Goal: Task Accomplishment & Management: Use online tool/utility

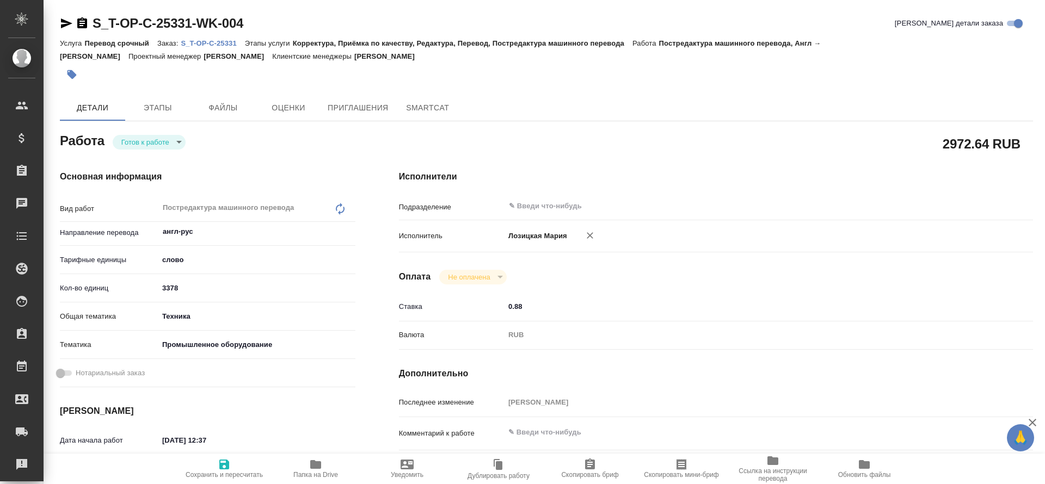
type textarea "x"
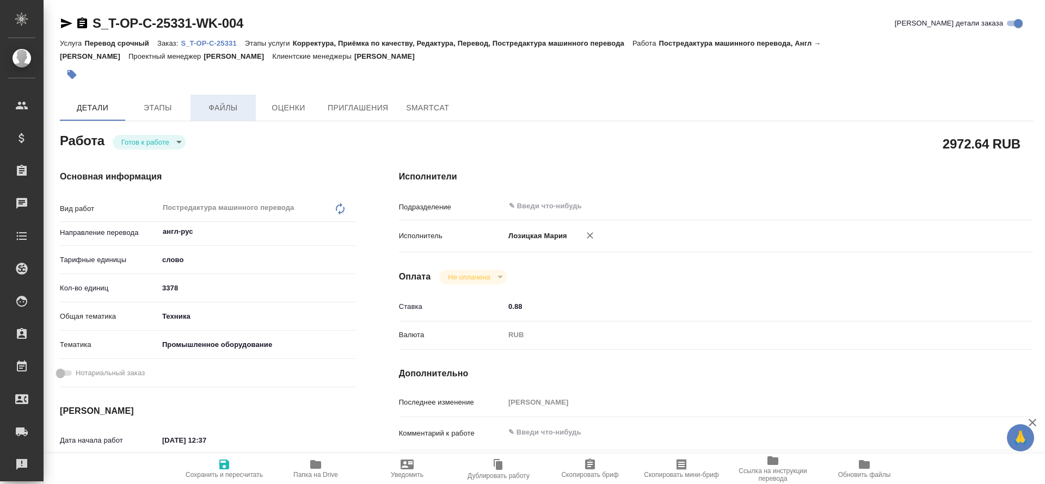
type textarea "x"
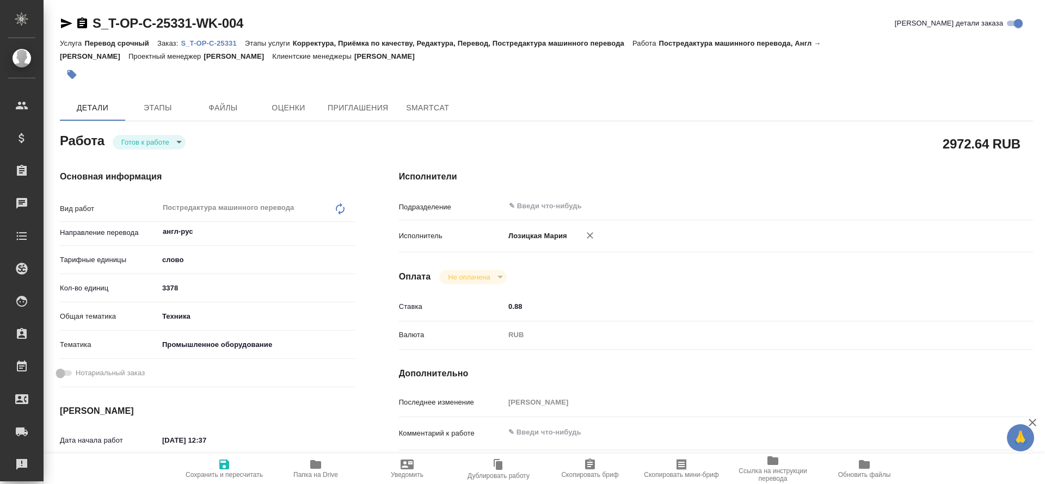
type textarea "x"
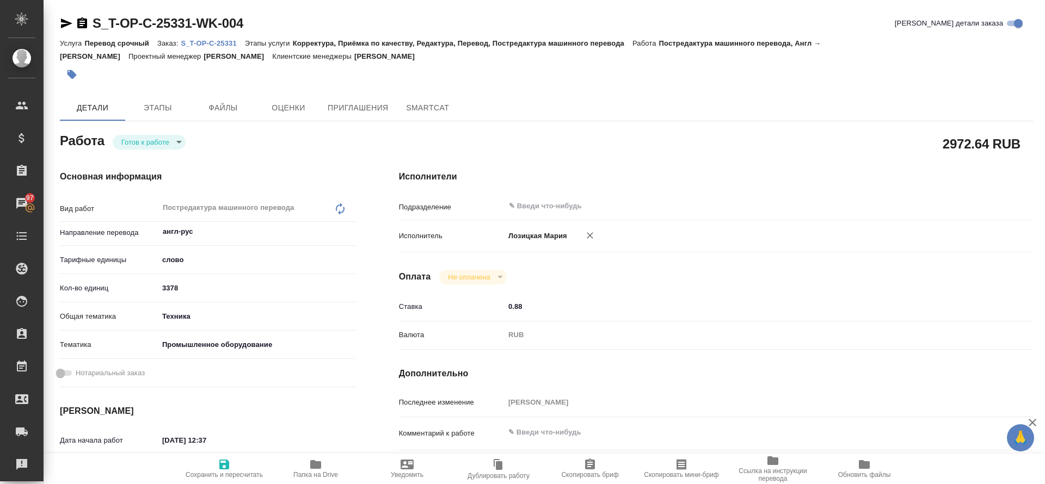
click at [227, 41] on p "S_T-OP-C-25331" at bounding box center [213, 43] width 64 height 8
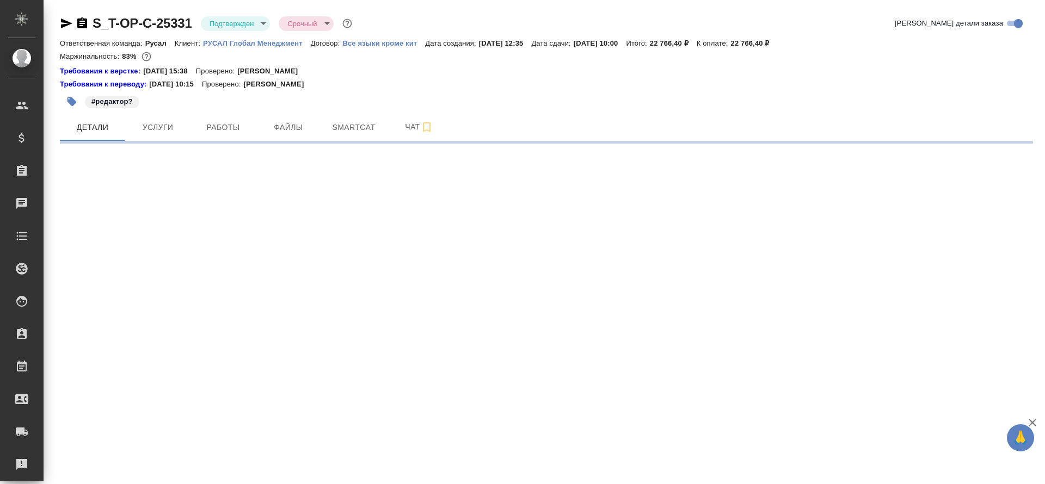
select select "RU"
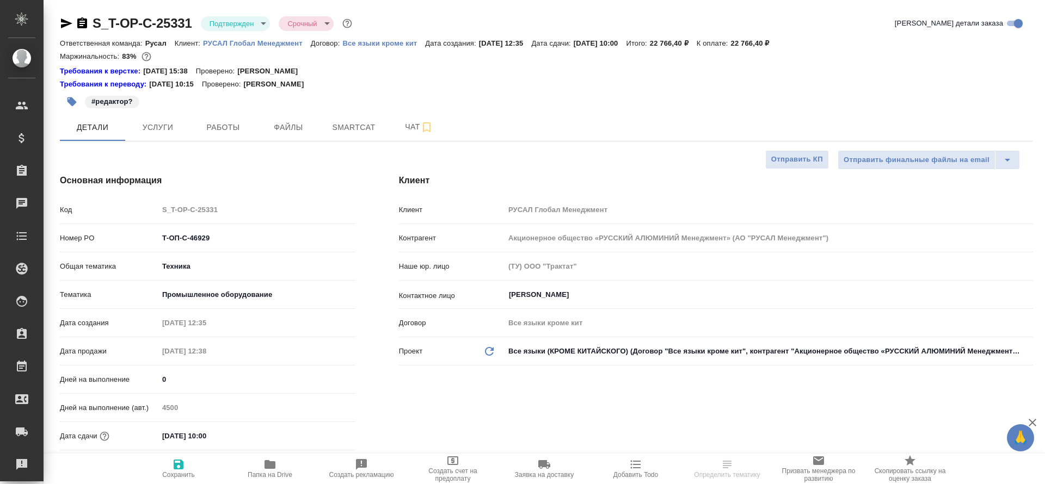
type textarea "x"
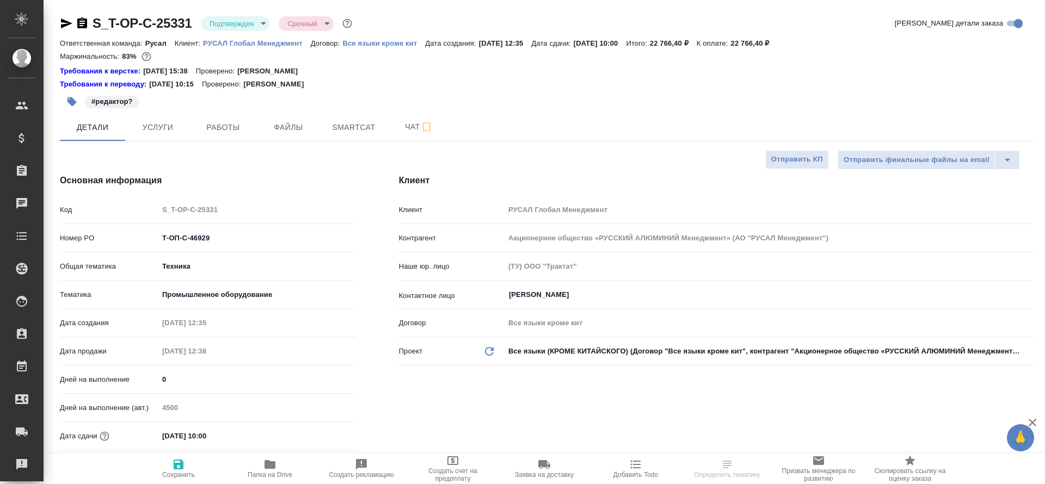
type textarea "x"
type input "[PERSON_NAME]"
click at [237, 127] on span "Работы" at bounding box center [223, 128] width 52 height 14
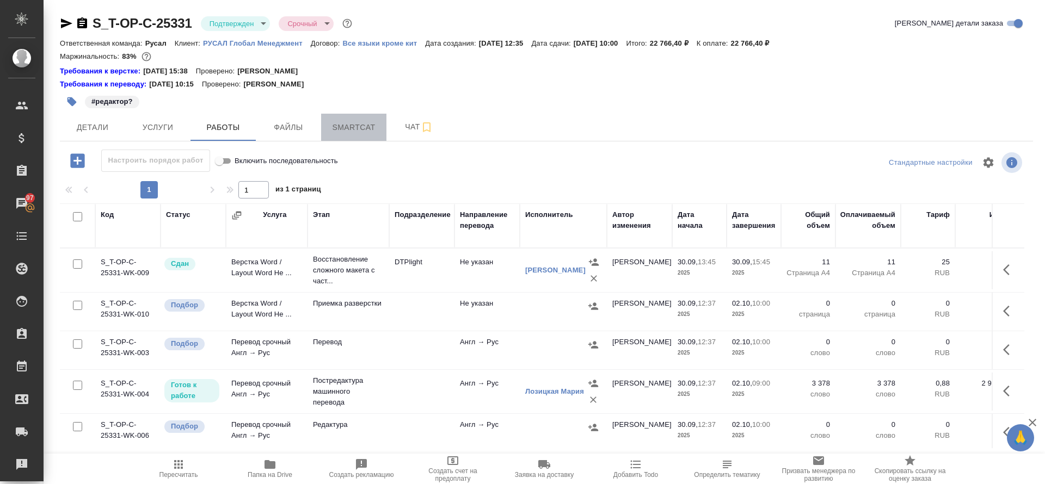
click at [348, 130] on span "Smartcat" at bounding box center [354, 128] width 52 height 14
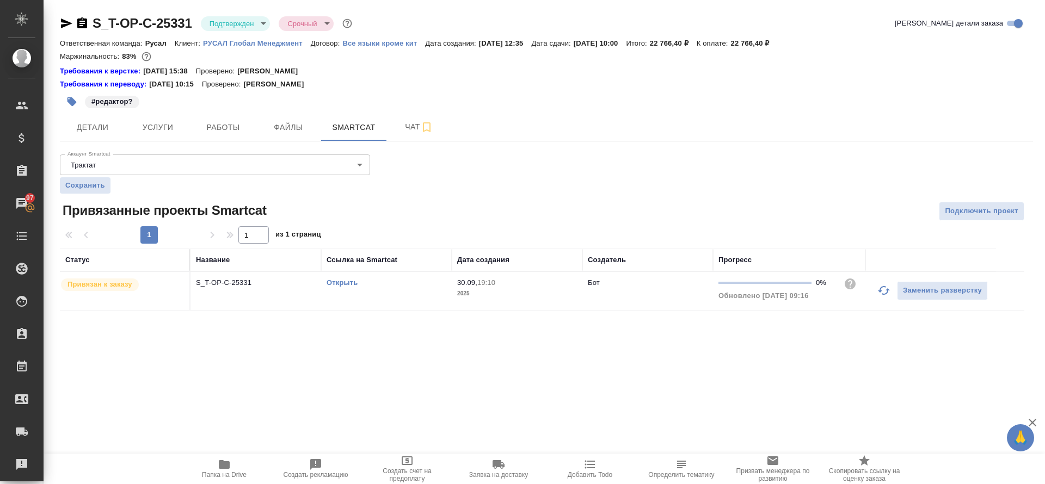
click at [330, 278] on div "Открыть" at bounding box center [387, 283] width 120 height 11
click at [333, 281] on link "Открыть" at bounding box center [342, 283] width 31 height 8
